Goal: Information Seeking & Learning: Learn about a topic

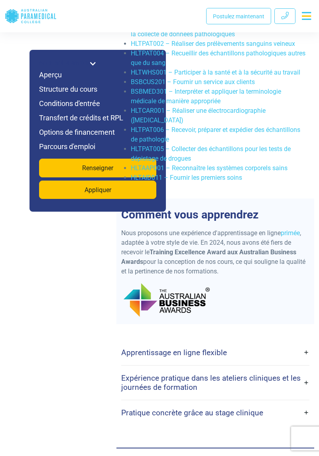
scroll to position [2155, 0]
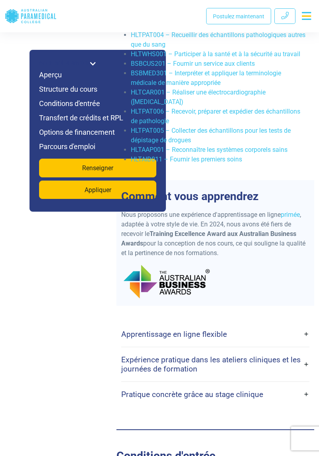
click at [306, 351] on link "Expérience pratique dans les ateliers cliniques et les journées de formation" at bounding box center [215, 365] width 188 height 28
click at [295, 356] on h4 "Expérience pratique dans les ateliers cliniques et les journées de formation" at bounding box center [212, 364] width 182 height 18
click at [307, 356] on link "Expérience pratique dans les ateliers cliniques et les journées de formation" at bounding box center [215, 365] width 188 height 28
click at [300, 355] on h4 "Expérience pratique dans les ateliers cliniques et les journées de formation" at bounding box center [212, 364] width 182 height 18
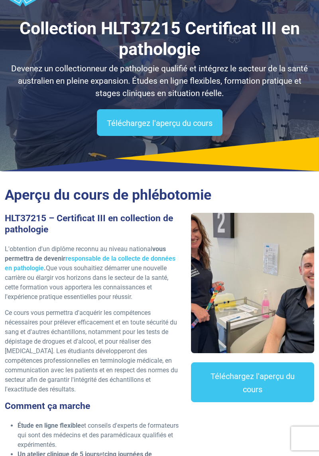
scroll to position [33, 0]
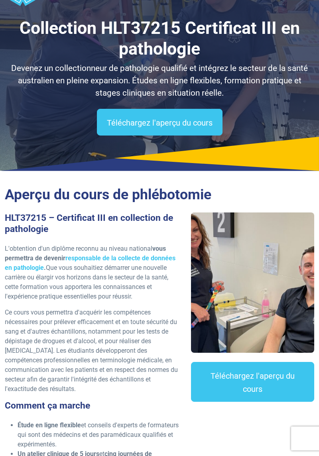
click at [118, 120] on font "Téléchargez l'aperçu du cours" at bounding box center [160, 123] width 106 height 10
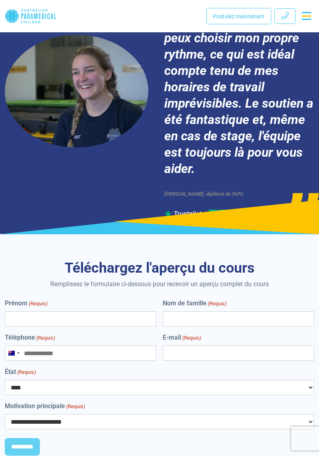
scroll to position [3759, 0]
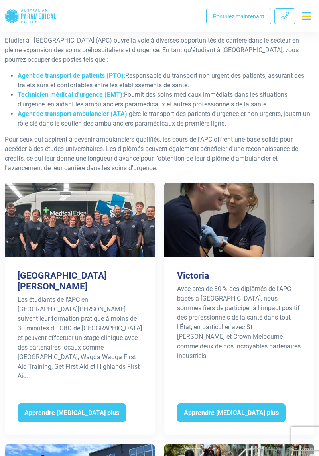
scroll to position [1514, 0]
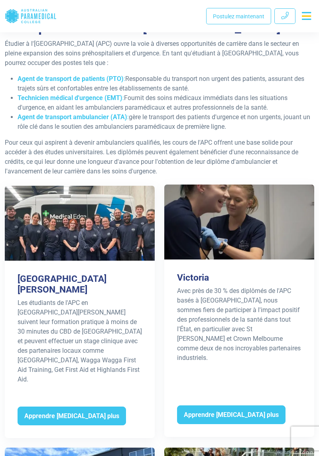
click at [240, 406] on span "Apprendre encore plus" at bounding box center [231, 415] width 108 height 19
